Goal: Navigation & Orientation: Find specific page/section

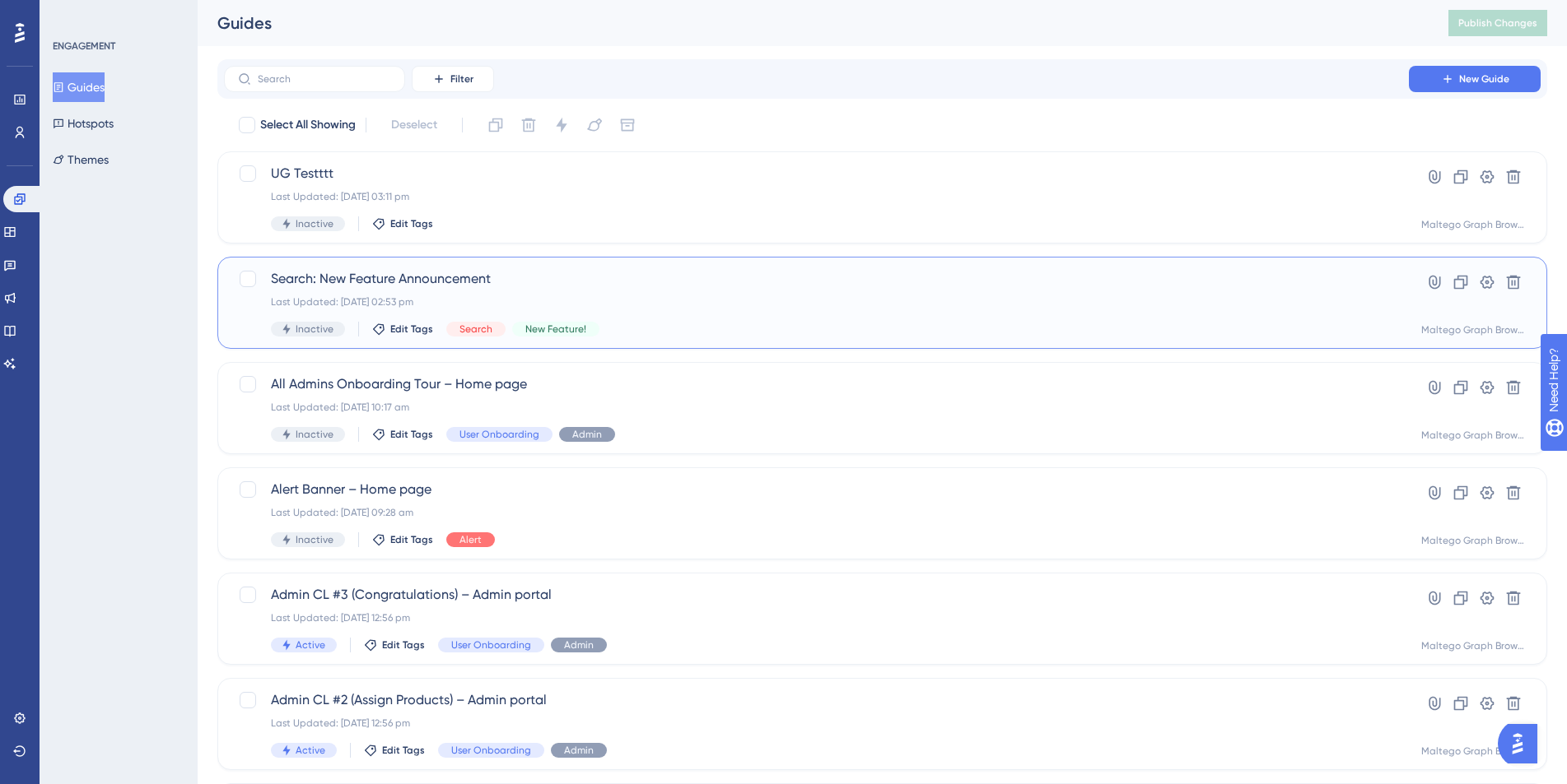
click at [674, 317] on div "Search: New Feature Announcement Last Updated: [DATE] 02:53 pm Inactive Edit Ta…" at bounding box center [816, 303] width 1091 height 67
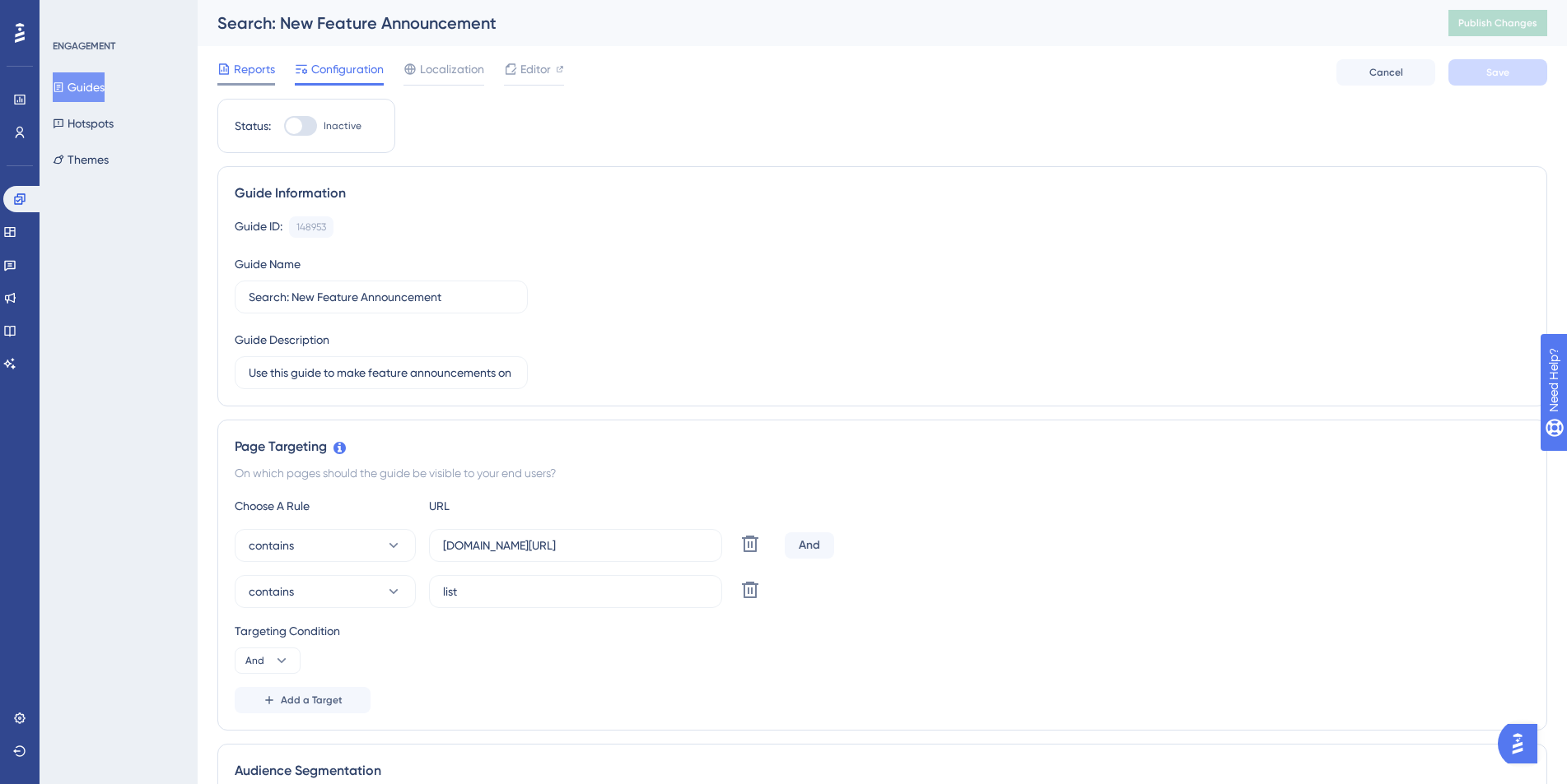
click at [258, 74] on span "Reports" at bounding box center [254, 69] width 41 height 20
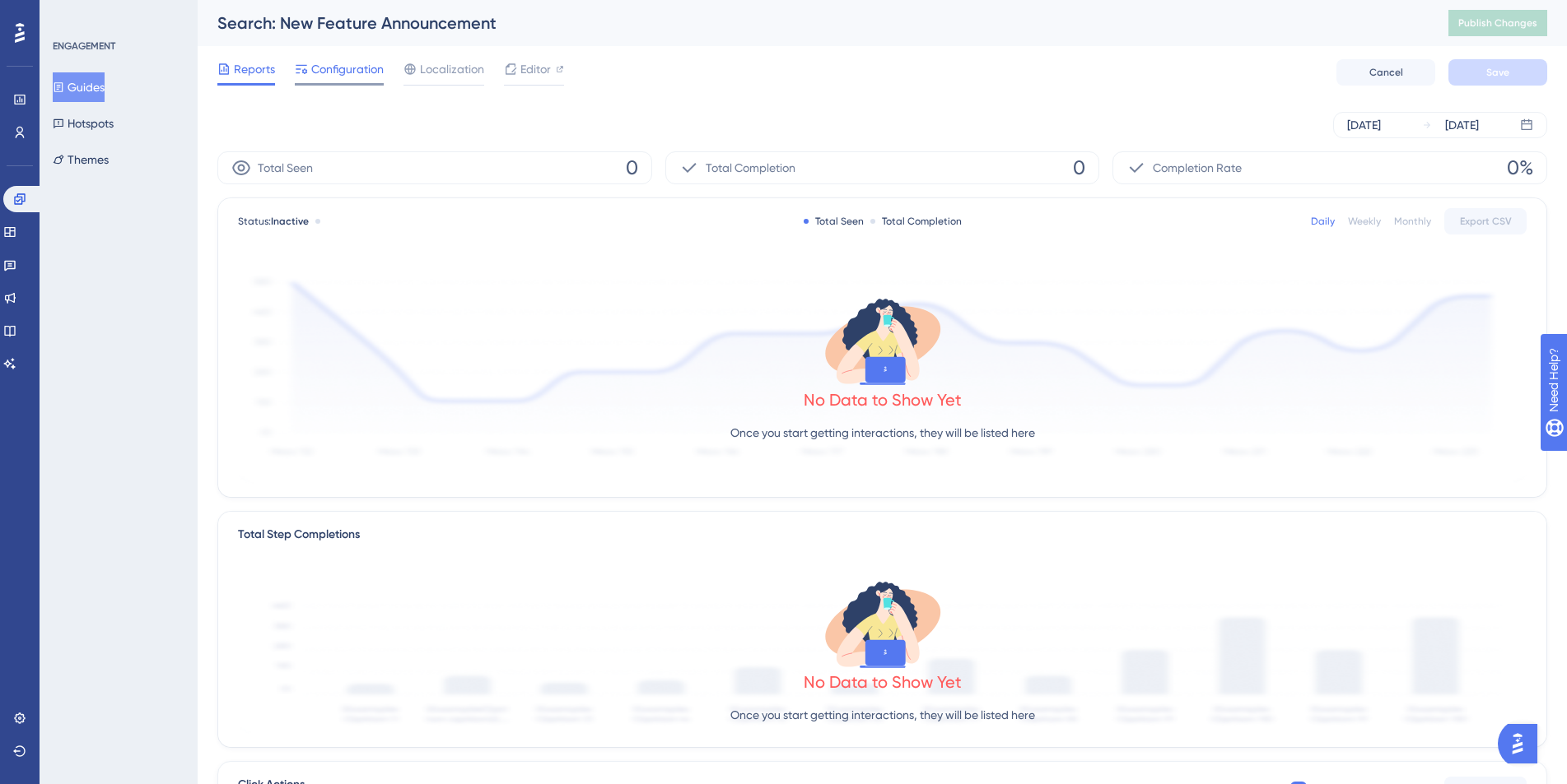
click at [326, 62] on span "Configuration" at bounding box center [347, 69] width 73 height 20
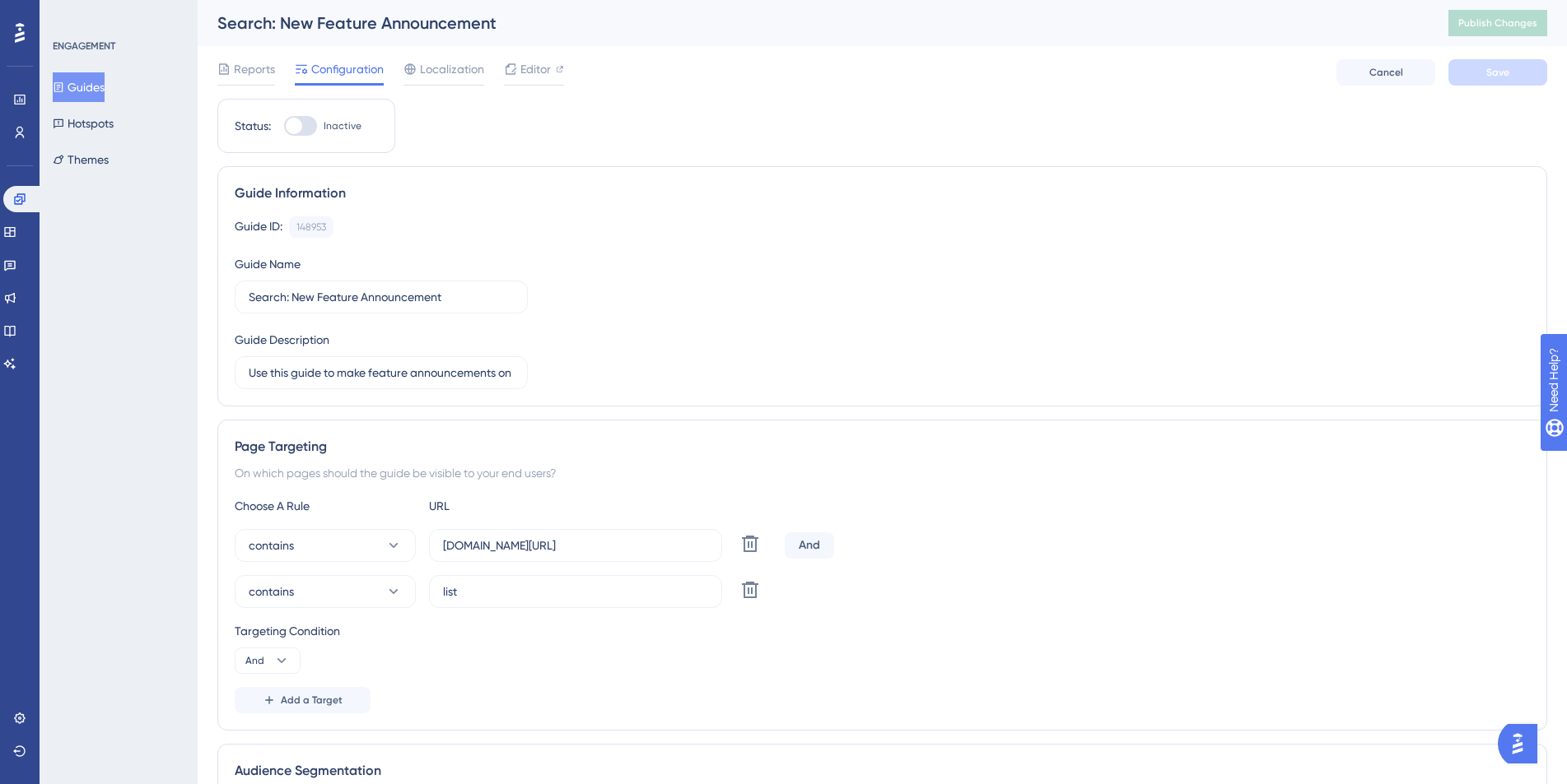
click at [84, 81] on button "Guides" at bounding box center [78, 87] width 52 height 30
